Goal: Task Accomplishment & Management: Use online tool/utility

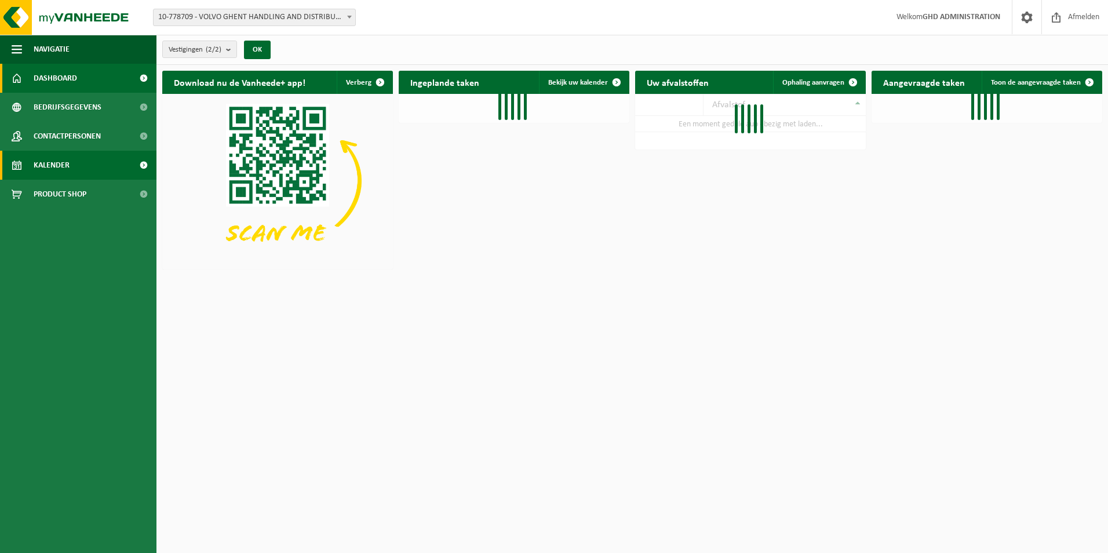
click at [63, 154] on span "Kalender" at bounding box center [52, 165] width 36 height 29
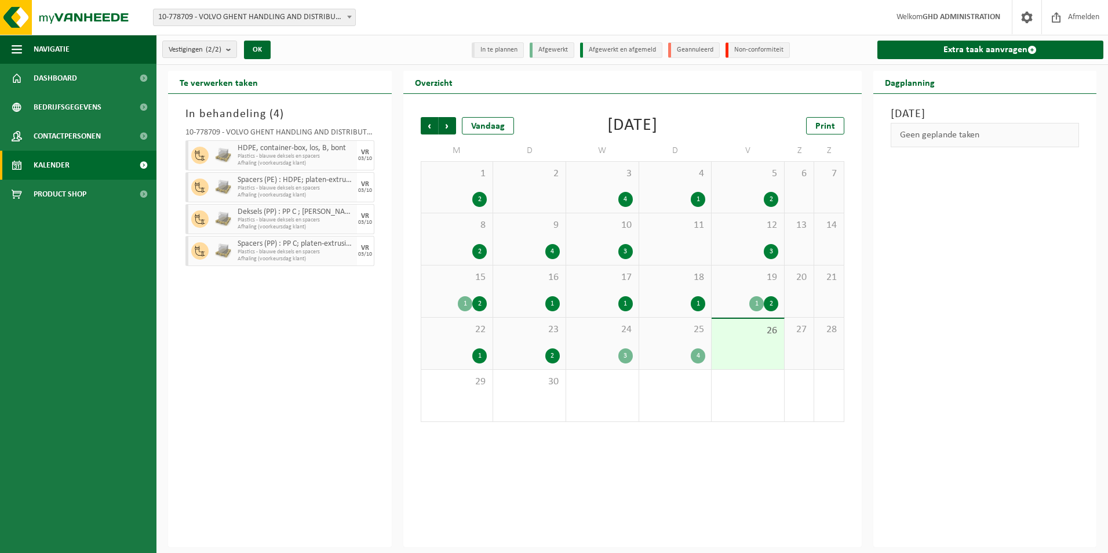
click at [80, 162] on link "Kalender" at bounding box center [78, 165] width 157 height 29
click at [990, 50] on link "Extra taak aanvragen" at bounding box center [991, 50] width 227 height 19
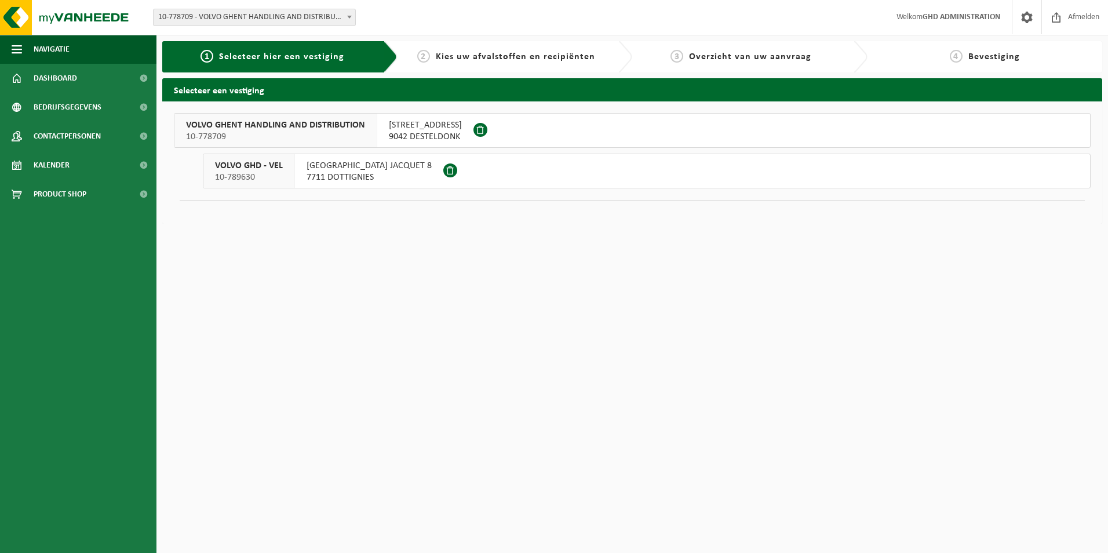
click at [426, 129] on span "SKALDENSTRAAT 102" at bounding box center [425, 125] width 73 height 12
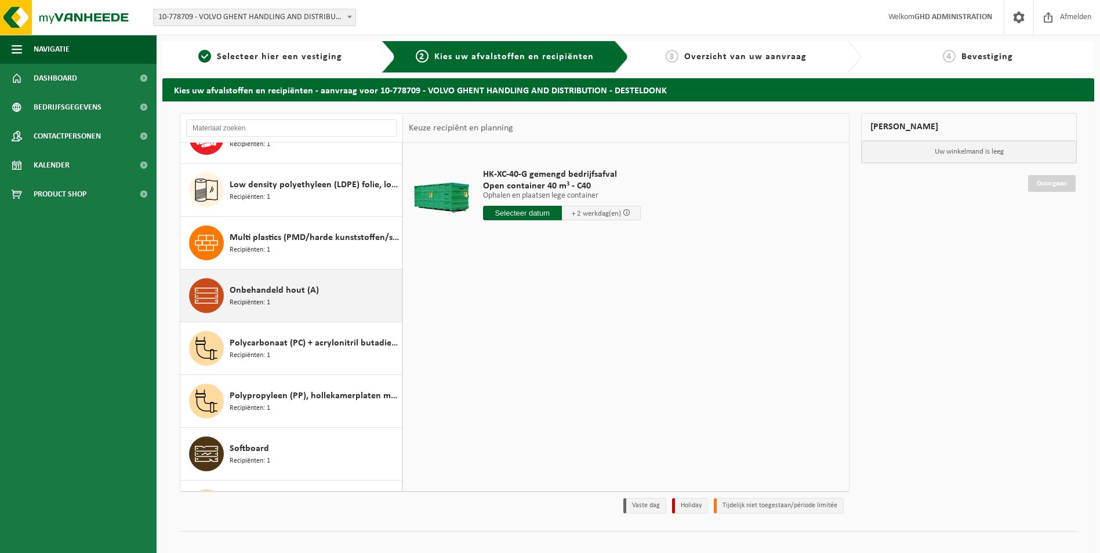
click at [307, 300] on div "Onbehandeld hout (A) Recipiënten: 1" at bounding box center [314, 295] width 169 height 35
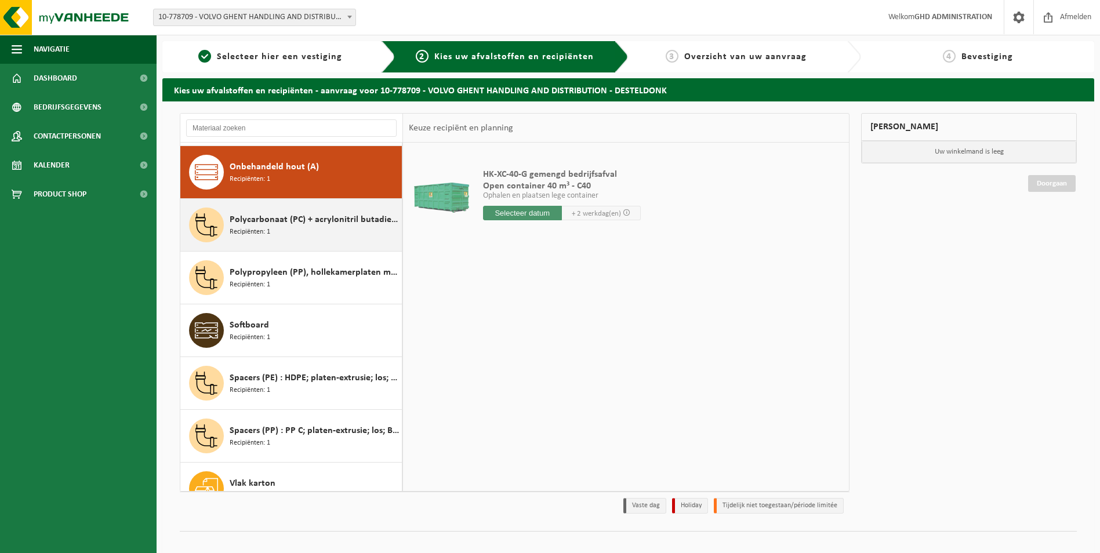
scroll to position [475, 0]
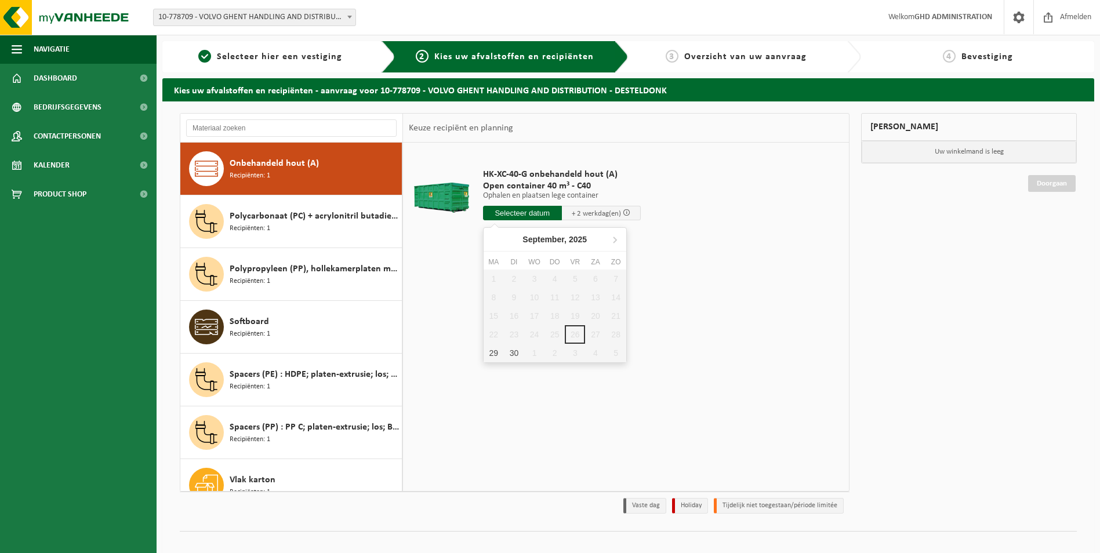
click at [537, 212] on input "text" at bounding box center [522, 213] width 79 height 14
click at [491, 355] on div "29" at bounding box center [493, 353] width 20 height 19
type input "Van 2025-09-29"
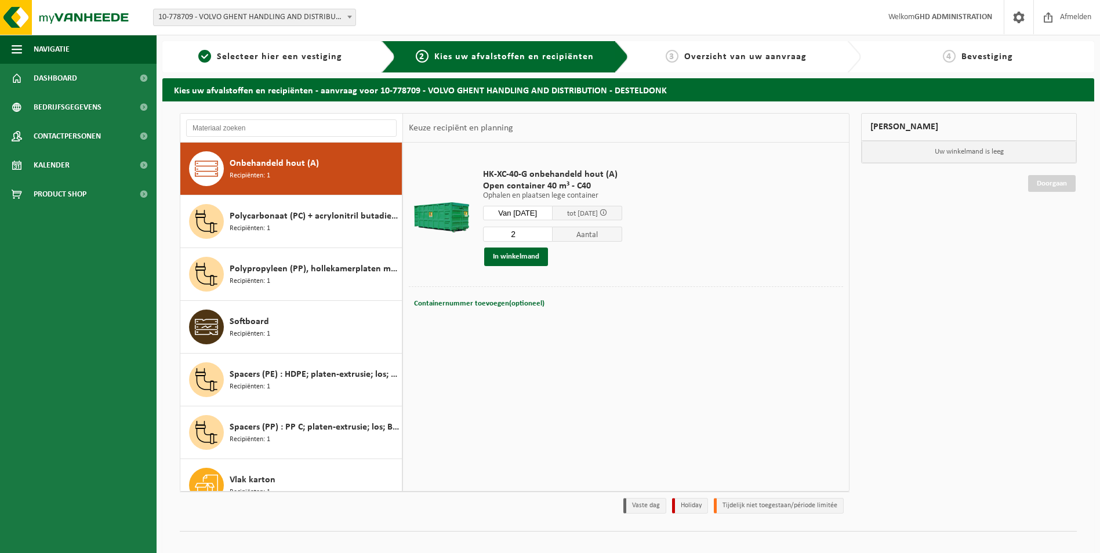
click at [551, 232] on input "2" at bounding box center [518, 234] width 70 height 15
type input "3"
click at [551, 232] on input "3" at bounding box center [518, 234] width 70 height 15
click at [516, 259] on button "In winkelmand" at bounding box center [516, 257] width 64 height 19
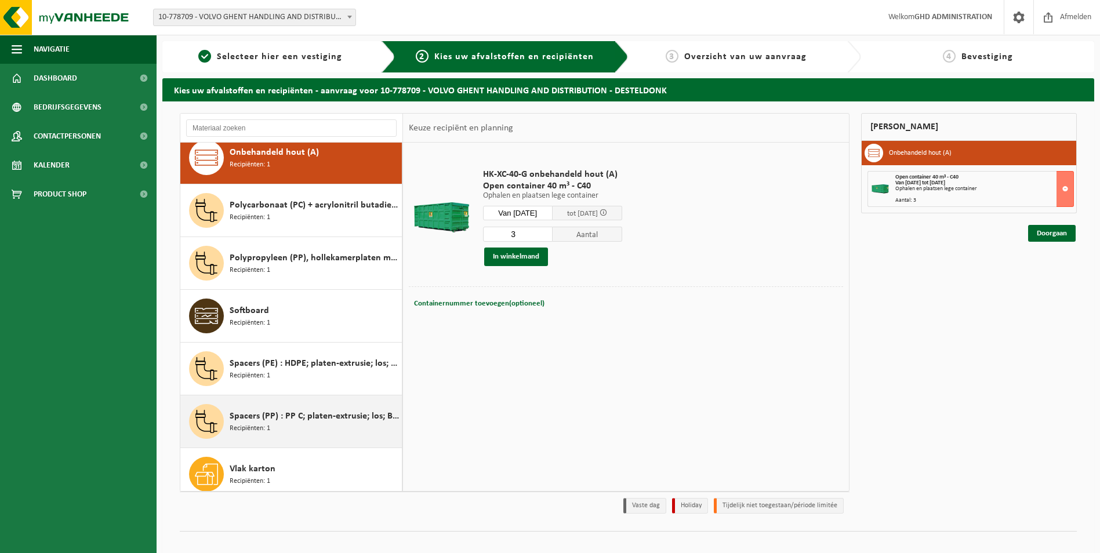
scroll to position [495, 0]
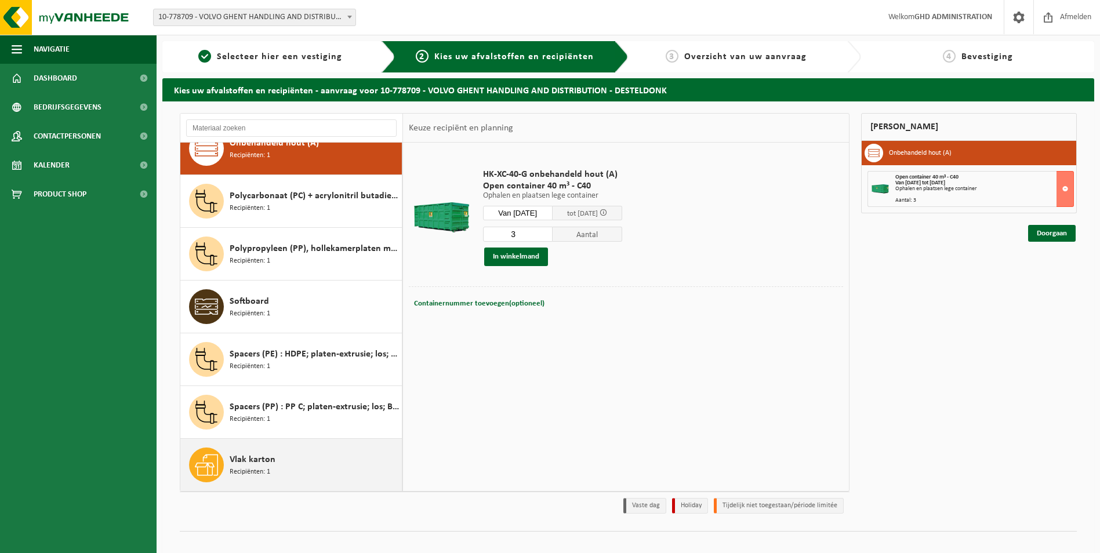
click at [252, 461] on span "Vlak karton" at bounding box center [253, 460] width 46 height 14
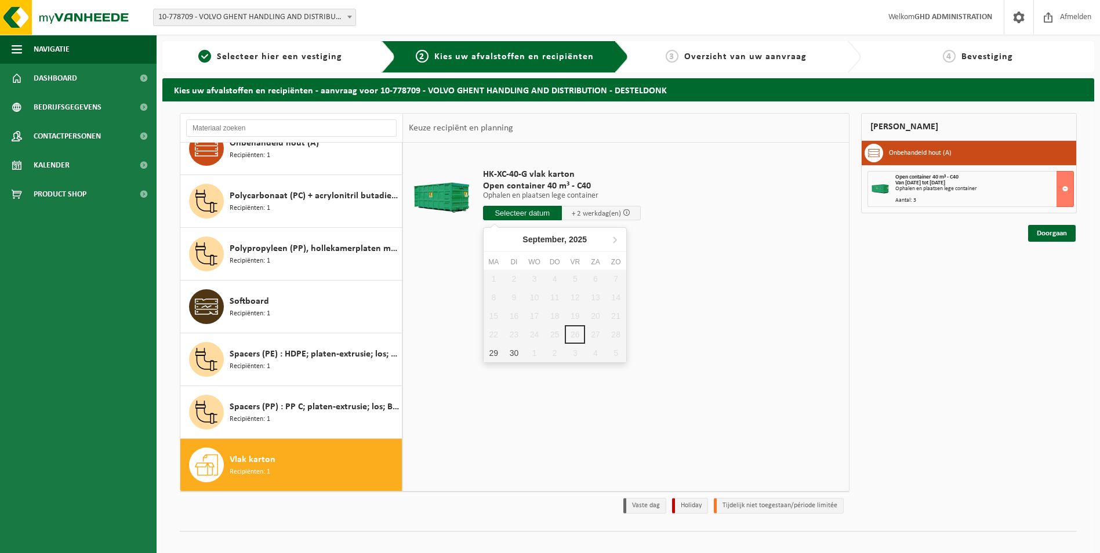
click at [534, 211] on input "text" at bounding box center [522, 213] width 79 height 14
click at [489, 355] on div "29" at bounding box center [493, 353] width 20 height 19
type input "Van 2025-09-29"
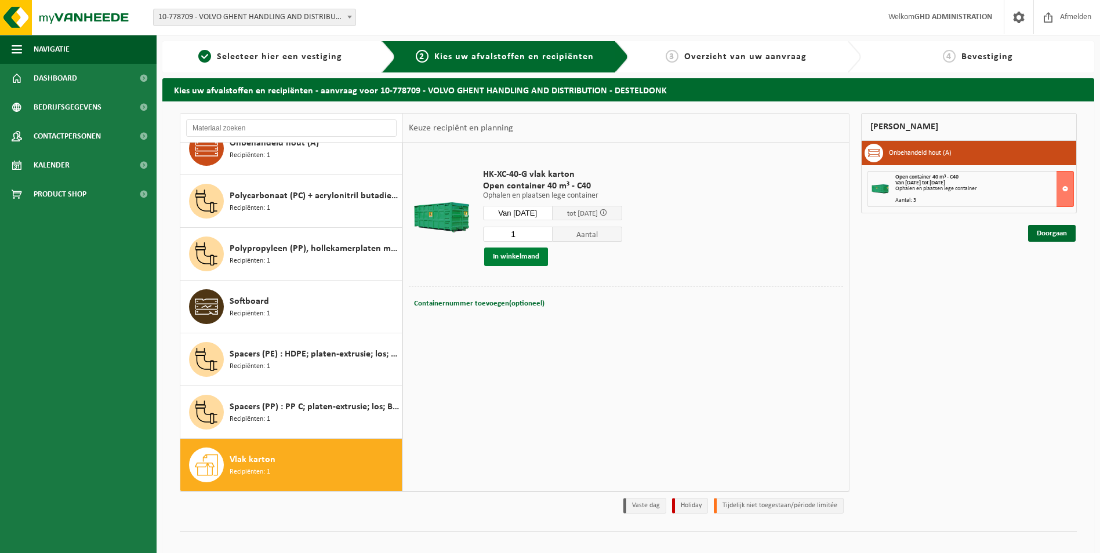
click at [525, 259] on button "In winkelmand" at bounding box center [516, 257] width 64 height 19
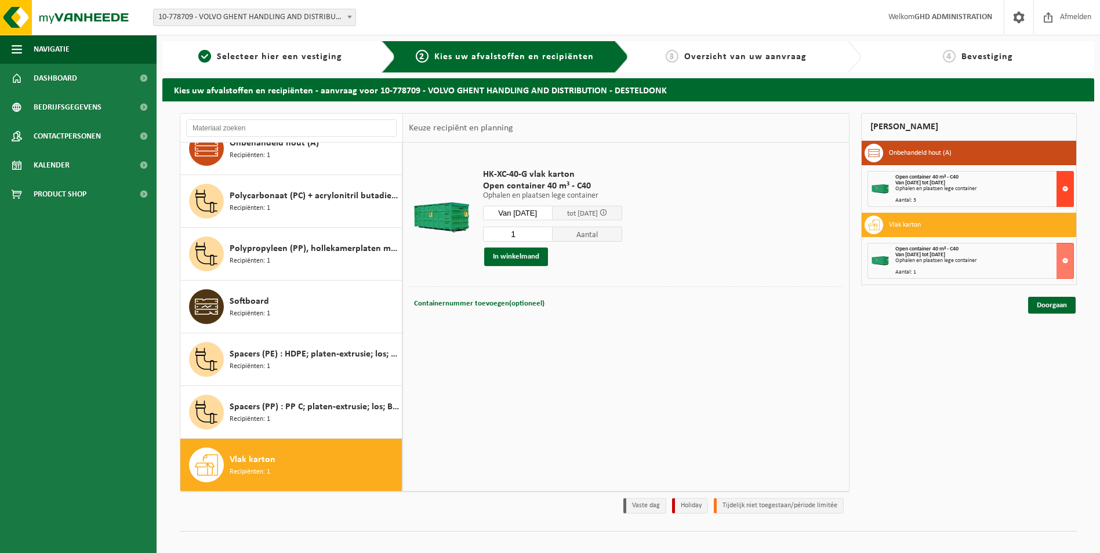
click at [1067, 191] on button at bounding box center [1064, 189] width 17 height 36
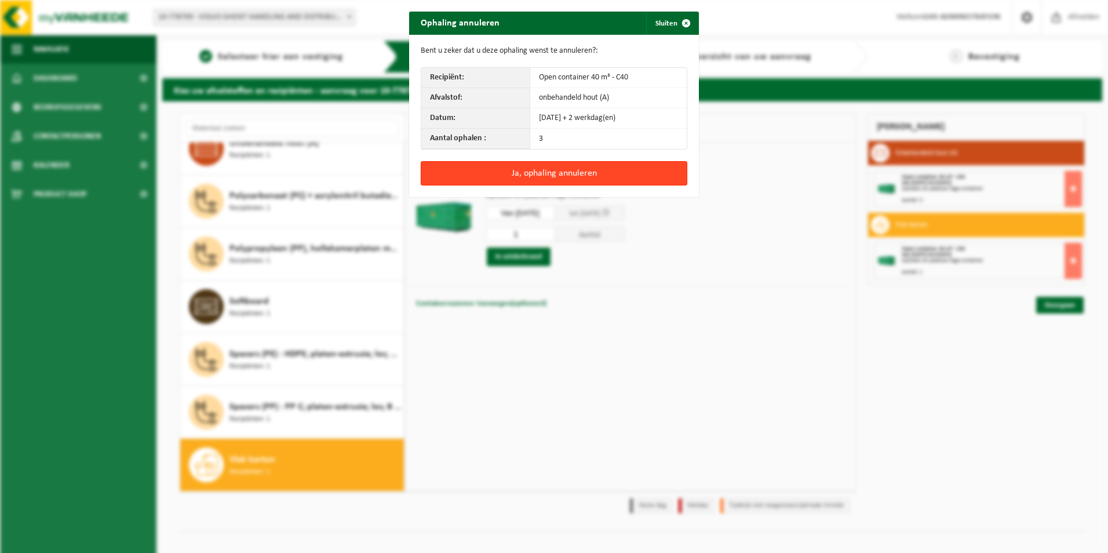
click at [561, 168] on button "Ja, ophaling annuleren" at bounding box center [554, 173] width 267 height 24
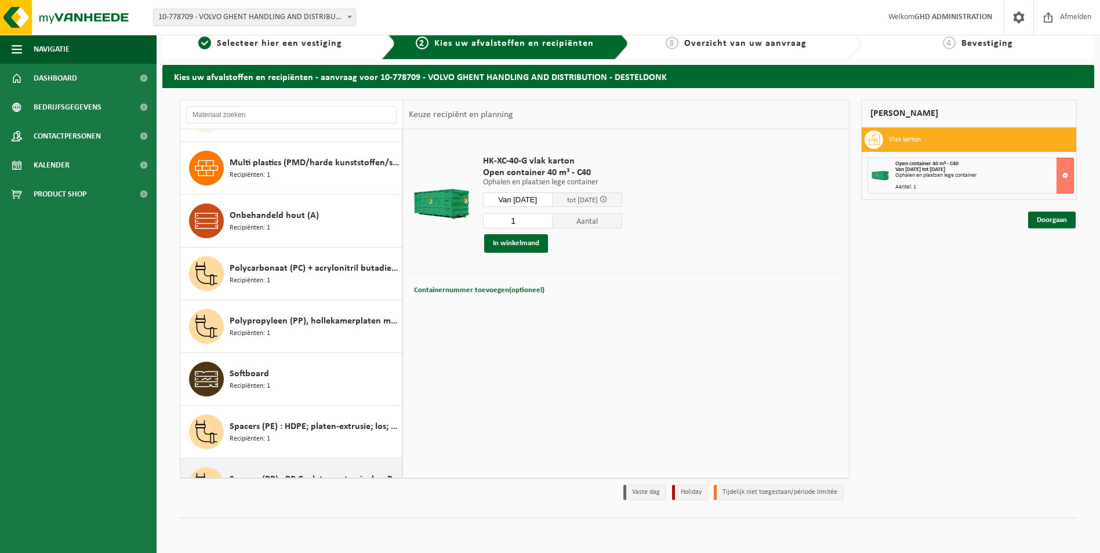
scroll to position [379, 0]
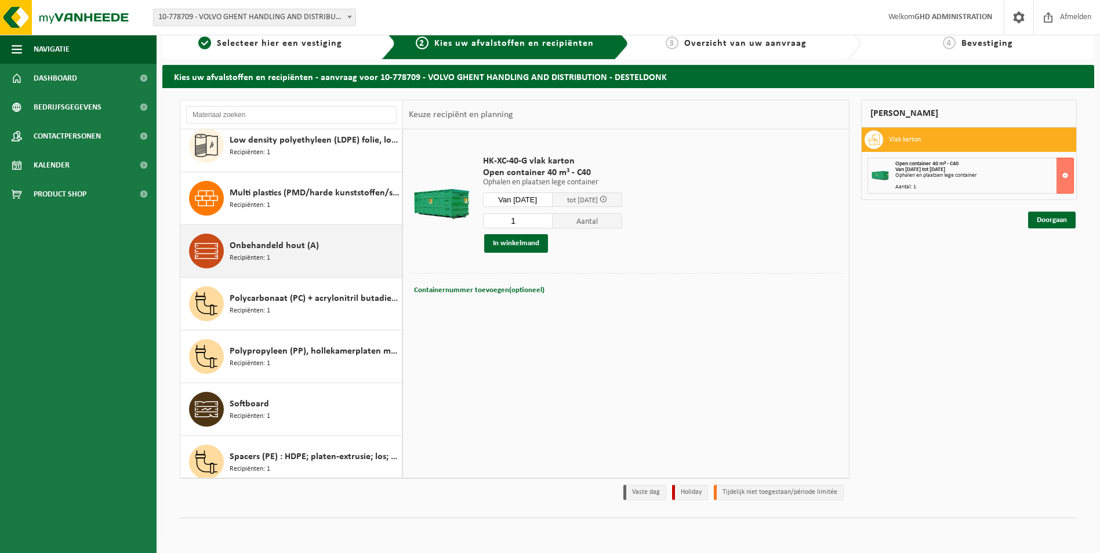
click at [318, 240] on div "Onbehandeld hout (A) Recipiënten: 1" at bounding box center [314, 251] width 169 height 35
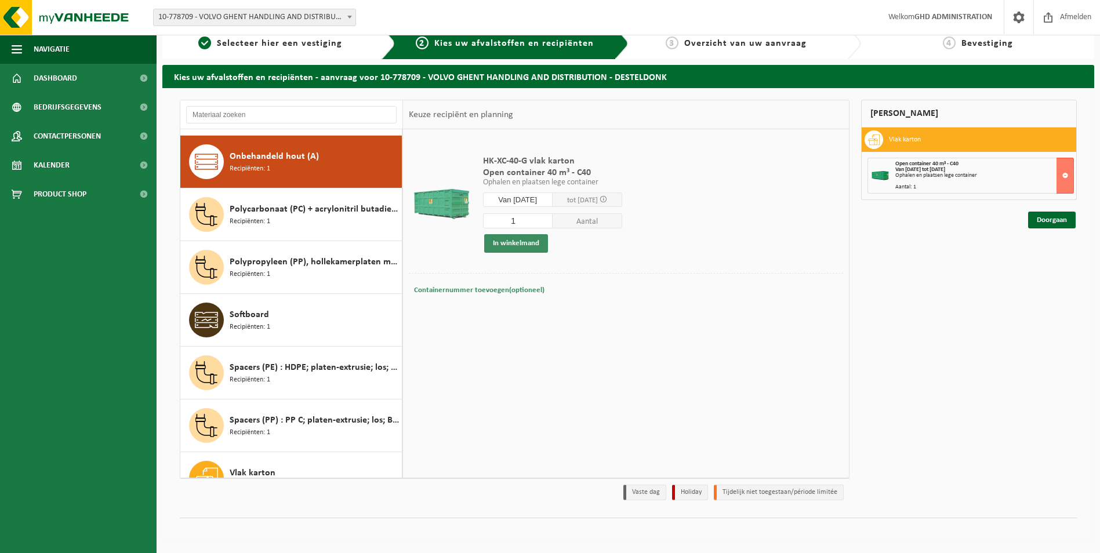
scroll to position [475, 0]
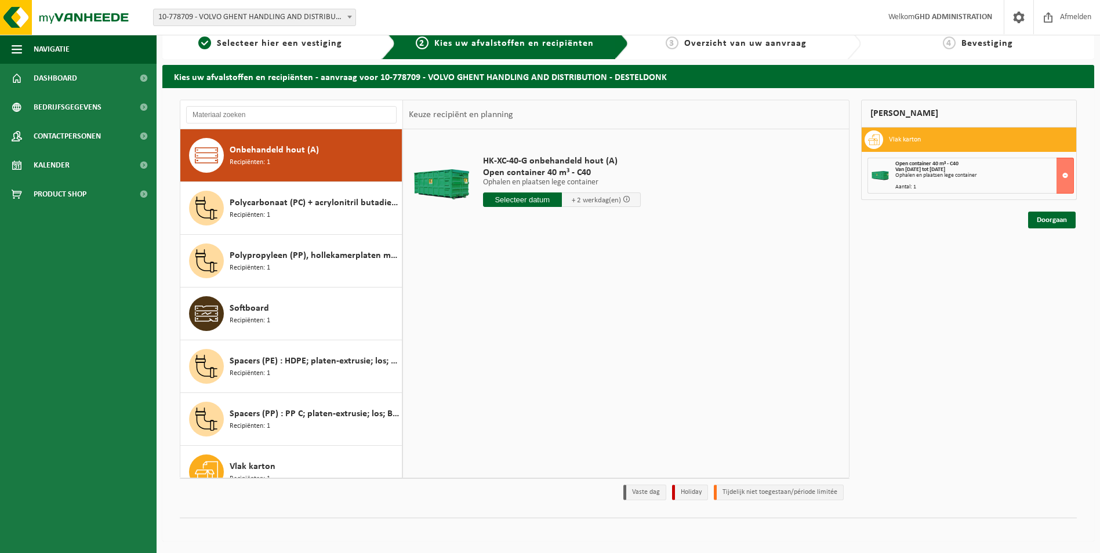
click at [544, 199] on input "text" at bounding box center [522, 199] width 79 height 14
click at [490, 339] on div "29" at bounding box center [493, 339] width 20 height 19
type input "Van 2025-09-29"
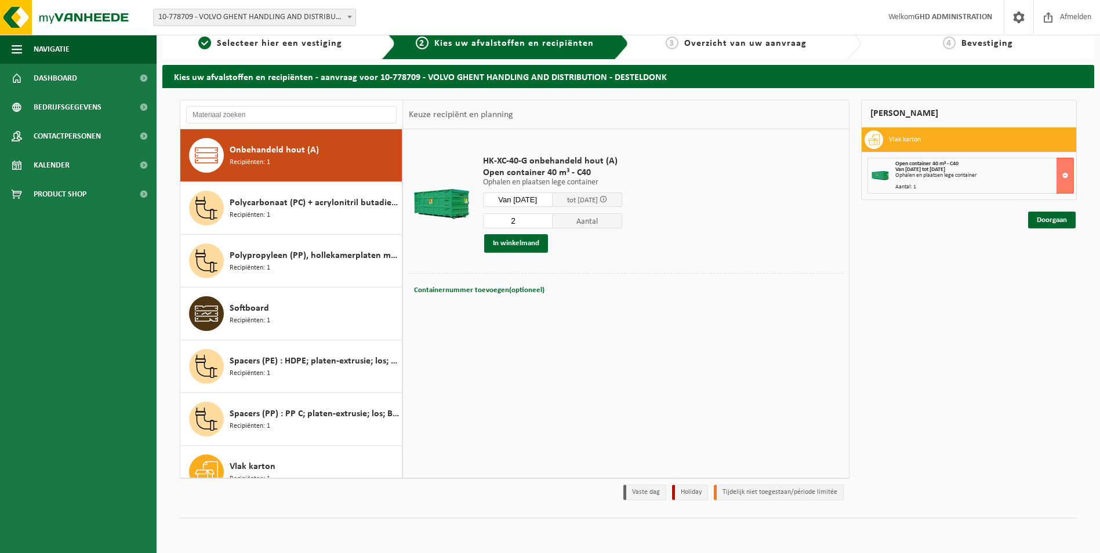
click at [552, 219] on input "2" at bounding box center [518, 220] width 70 height 15
type input "3"
click at [552, 219] on input "3" at bounding box center [518, 220] width 70 height 15
click at [523, 244] on button "In winkelmand" at bounding box center [516, 243] width 64 height 19
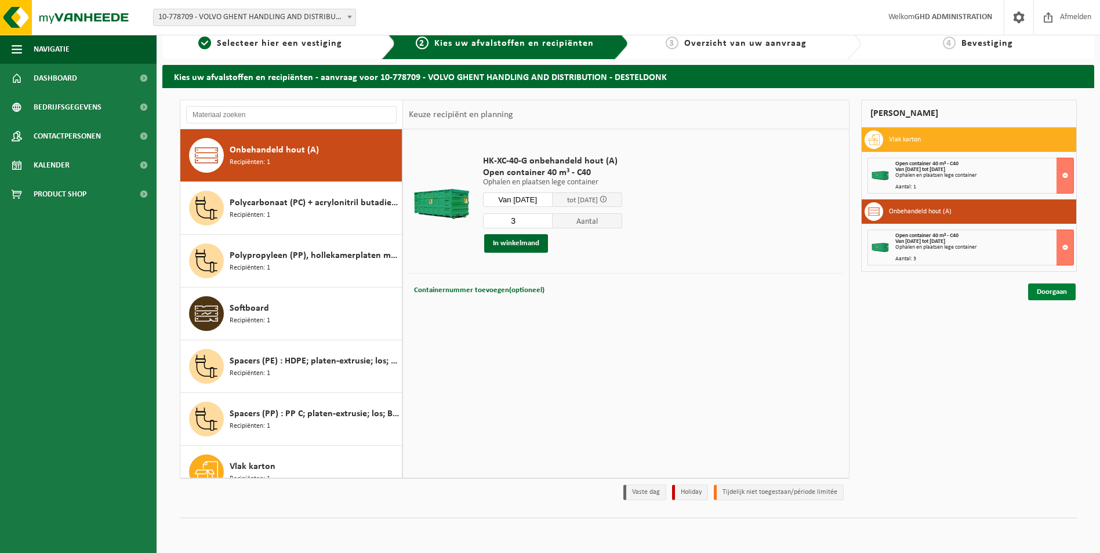
click at [1060, 292] on link "Doorgaan" at bounding box center [1052, 291] width 48 height 17
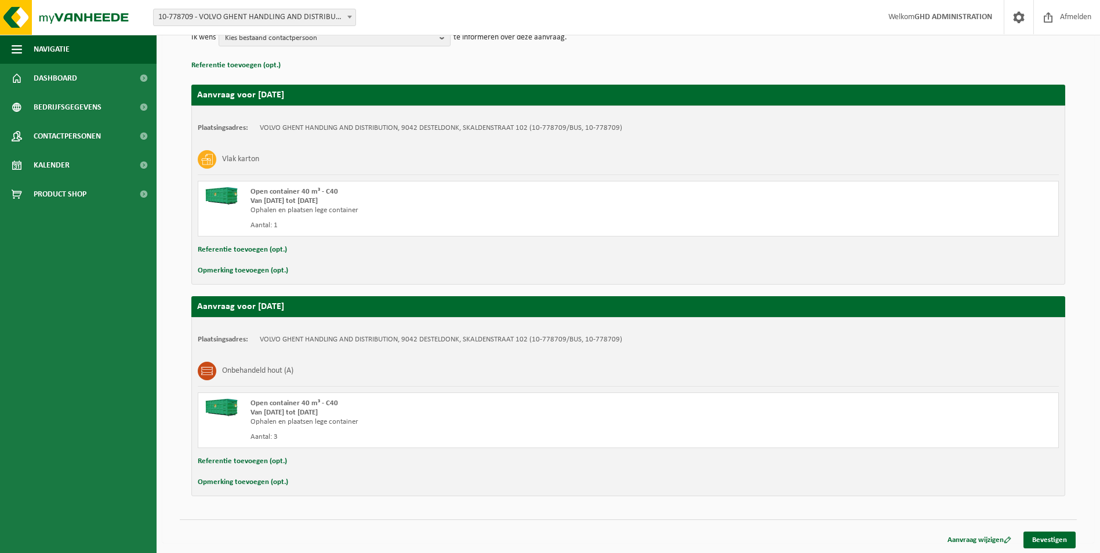
scroll to position [156, 0]
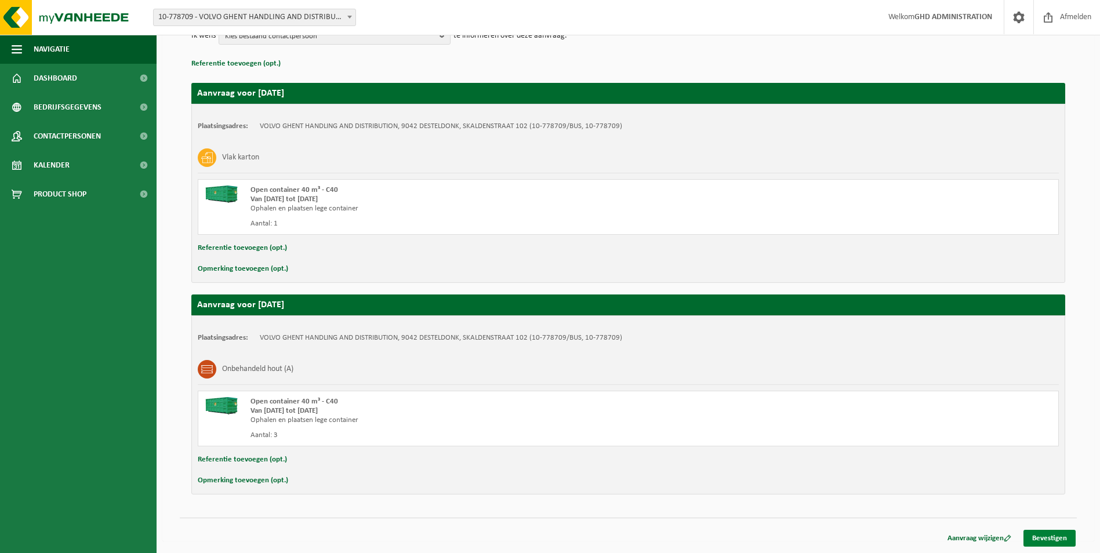
click at [1062, 538] on link "Bevestigen" at bounding box center [1049, 538] width 52 height 17
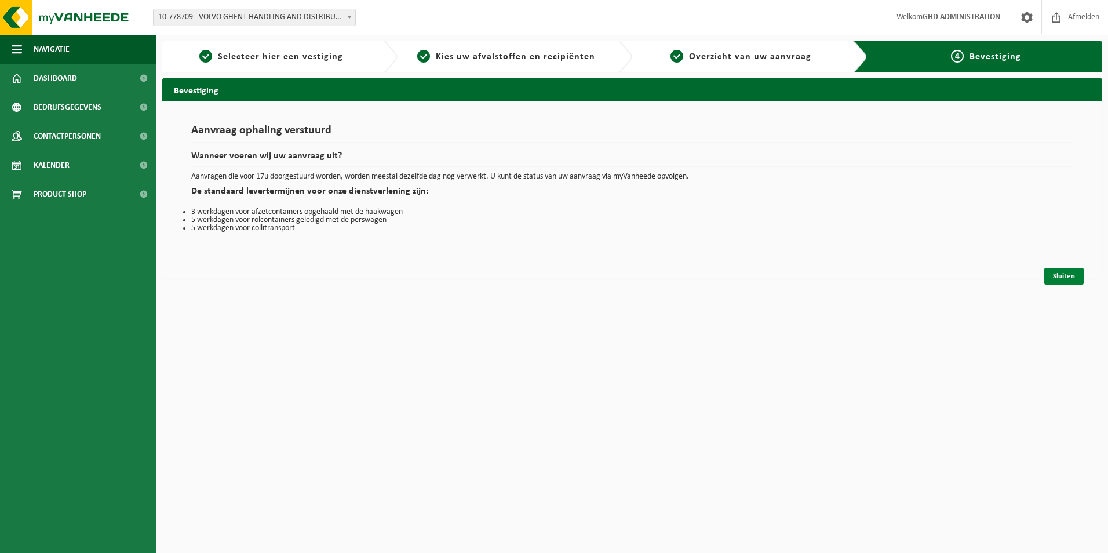
click at [1072, 279] on link "Sluiten" at bounding box center [1064, 276] width 39 height 17
